Goal: Book appointment/travel/reservation

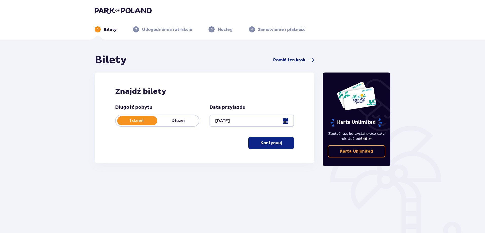
click at [276, 143] on p "Kontynuuj" at bounding box center [271, 143] width 21 height 6
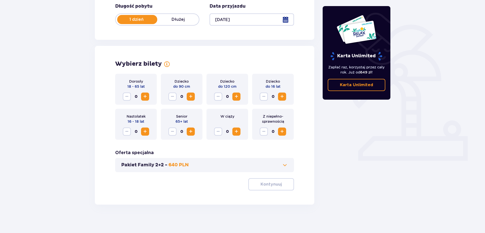
scroll to position [103, 0]
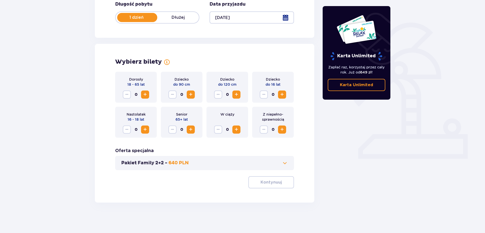
click at [146, 95] on span "Zwiększ" at bounding box center [145, 95] width 6 height 6
click at [283, 129] on span "Zwiększ" at bounding box center [282, 130] width 6 height 6
click at [284, 164] on span at bounding box center [285, 163] width 6 height 6
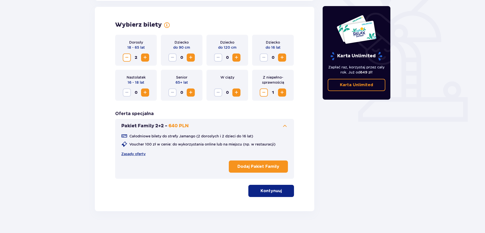
scroll to position [141, 0]
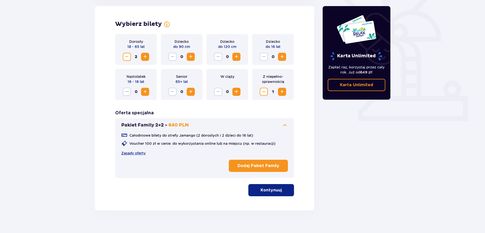
click at [266, 189] on p "Kontynuuj" at bounding box center [271, 191] width 21 height 6
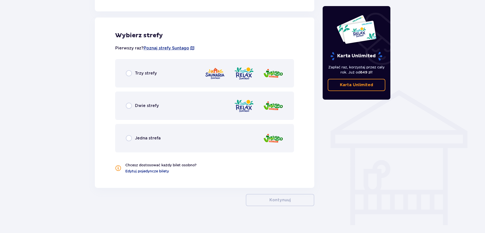
scroll to position [326, 0]
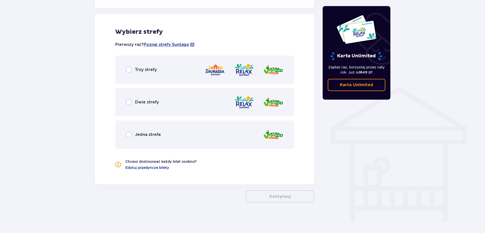
click at [142, 69] on span "Trzy strefy" at bounding box center [146, 70] width 22 height 6
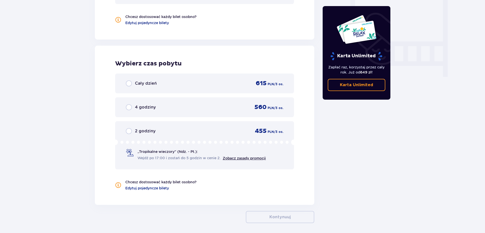
scroll to position [466, 0]
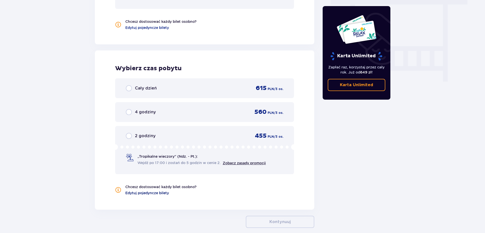
click at [145, 194] on span "Edytuj pojedyncze bilety" at bounding box center [147, 193] width 44 height 5
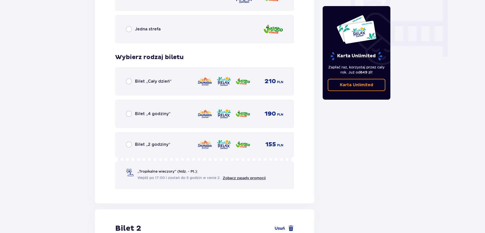
scroll to position [493, 0]
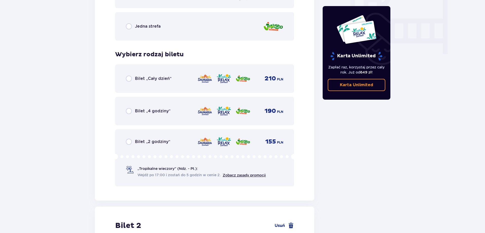
click at [128, 79] on input "radio" at bounding box center [129, 79] width 6 height 6
radio input "true"
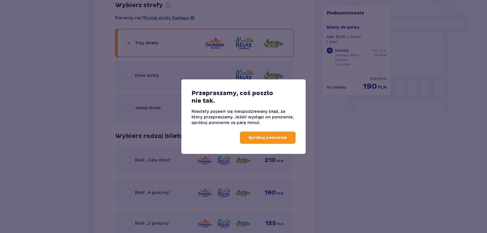
scroll to position [359, 0]
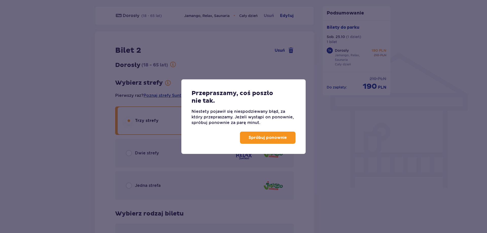
click at [269, 139] on p "Spróbuj ponownie" at bounding box center [268, 138] width 38 height 6
